Goal: Task Accomplishment & Management: Complete application form

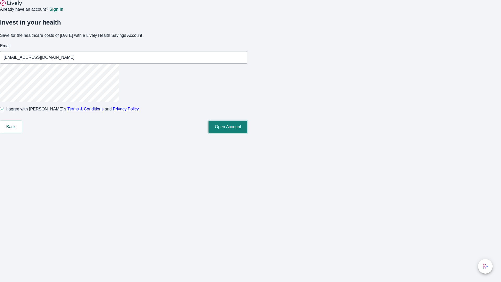
click at [247, 133] on button "Open Account" at bounding box center [228, 127] width 39 height 13
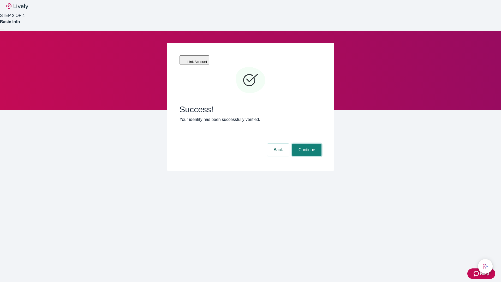
click at [306, 144] on button "Continue" at bounding box center [306, 150] width 29 height 13
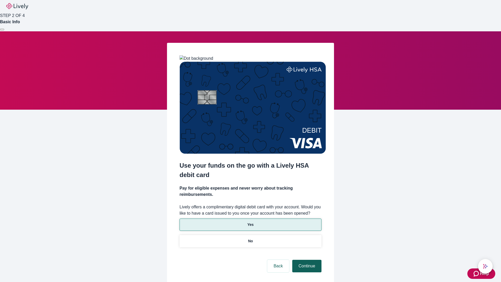
click at [250, 222] on p "Yes" at bounding box center [250, 224] width 6 height 5
click at [306, 260] on button "Continue" at bounding box center [306, 266] width 29 height 13
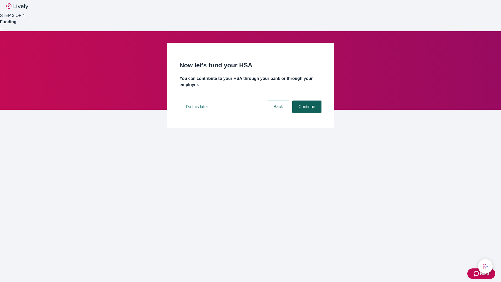
click at [306, 113] on button "Continue" at bounding box center [306, 106] width 29 height 13
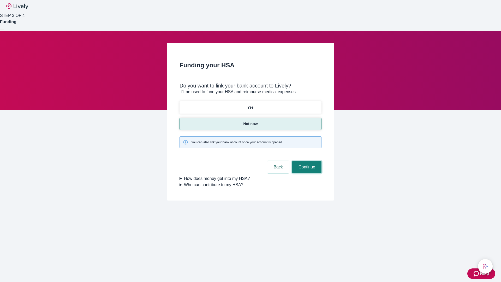
click at [306, 161] on button "Continue" at bounding box center [306, 167] width 29 height 13
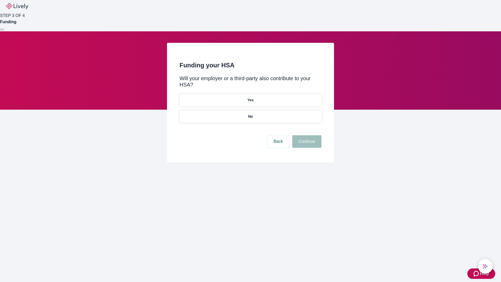
click at [250, 114] on p "No" at bounding box center [250, 116] width 5 height 5
click at [306, 135] on button "Continue" at bounding box center [306, 141] width 29 height 13
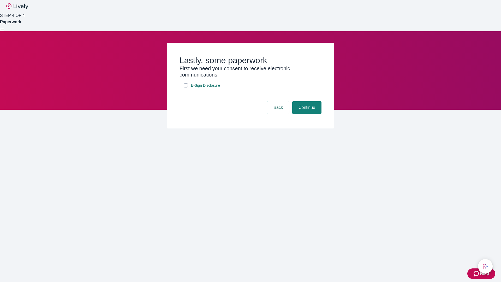
click at [186, 87] on input "E-Sign Disclosure" at bounding box center [186, 85] width 4 height 4
checkbox input "true"
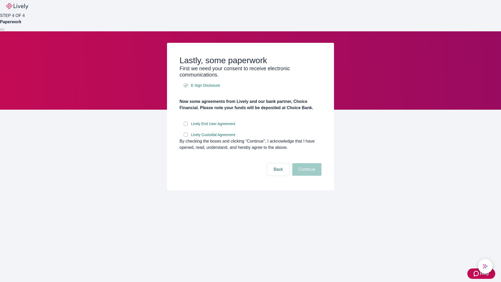
click at [186, 126] on input "Lively End User Agreement" at bounding box center [186, 124] width 4 height 4
checkbox input "true"
click at [186, 137] on input "Lively Custodial Agreement" at bounding box center [186, 135] width 4 height 4
checkbox input "true"
click at [306, 176] on button "Continue" at bounding box center [306, 169] width 29 height 13
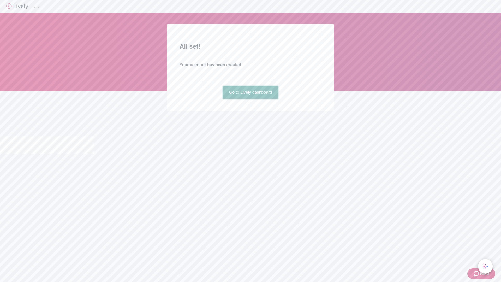
click at [250, 99] on link "Go to Lively dashboard" at bounding box center [251, 92] width 56 height 13
